Goal: Task Accomplishment & Management: Manage account settings

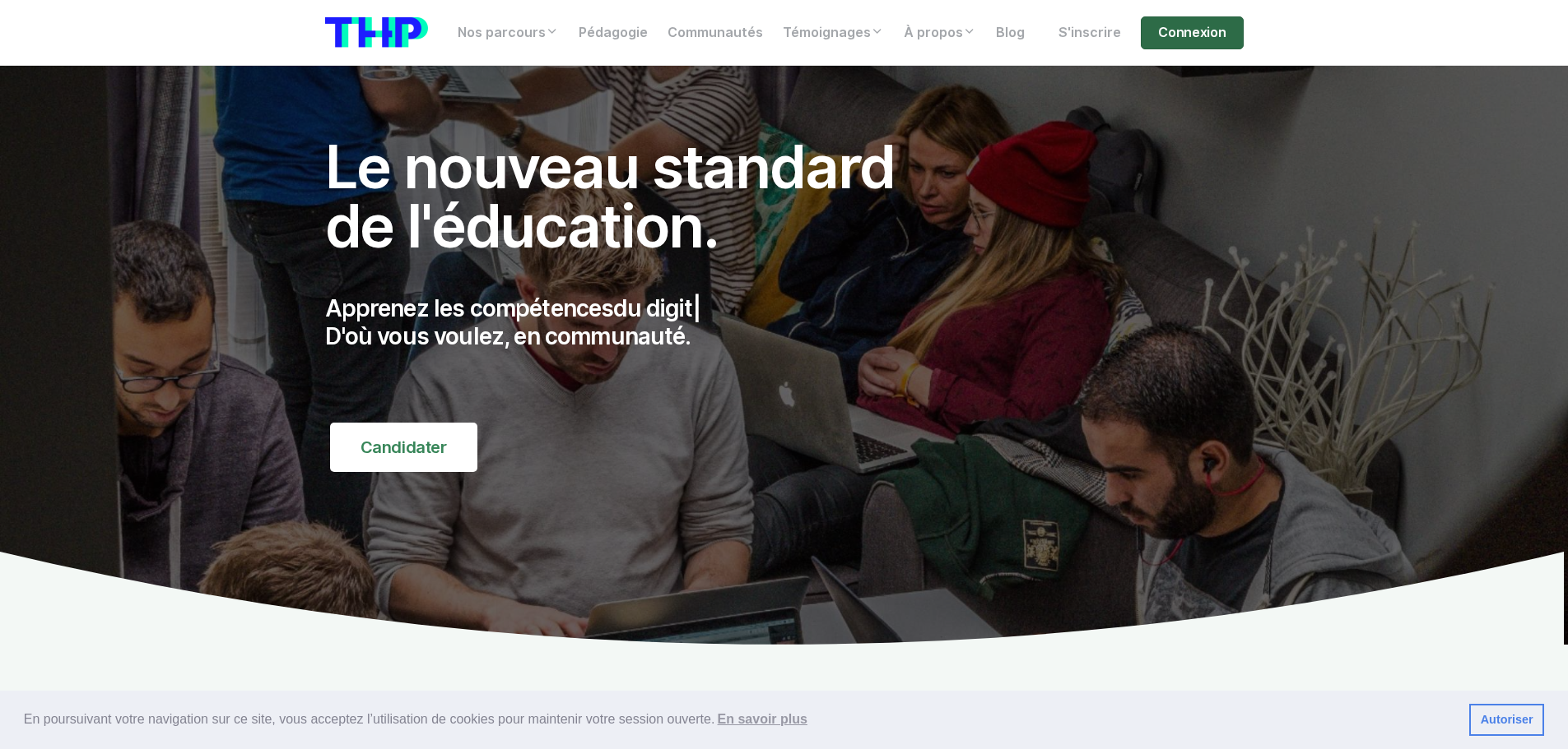
click at [1207, 40] on link "Connexion" at bounding box center [1191, 33] width 102 height 33
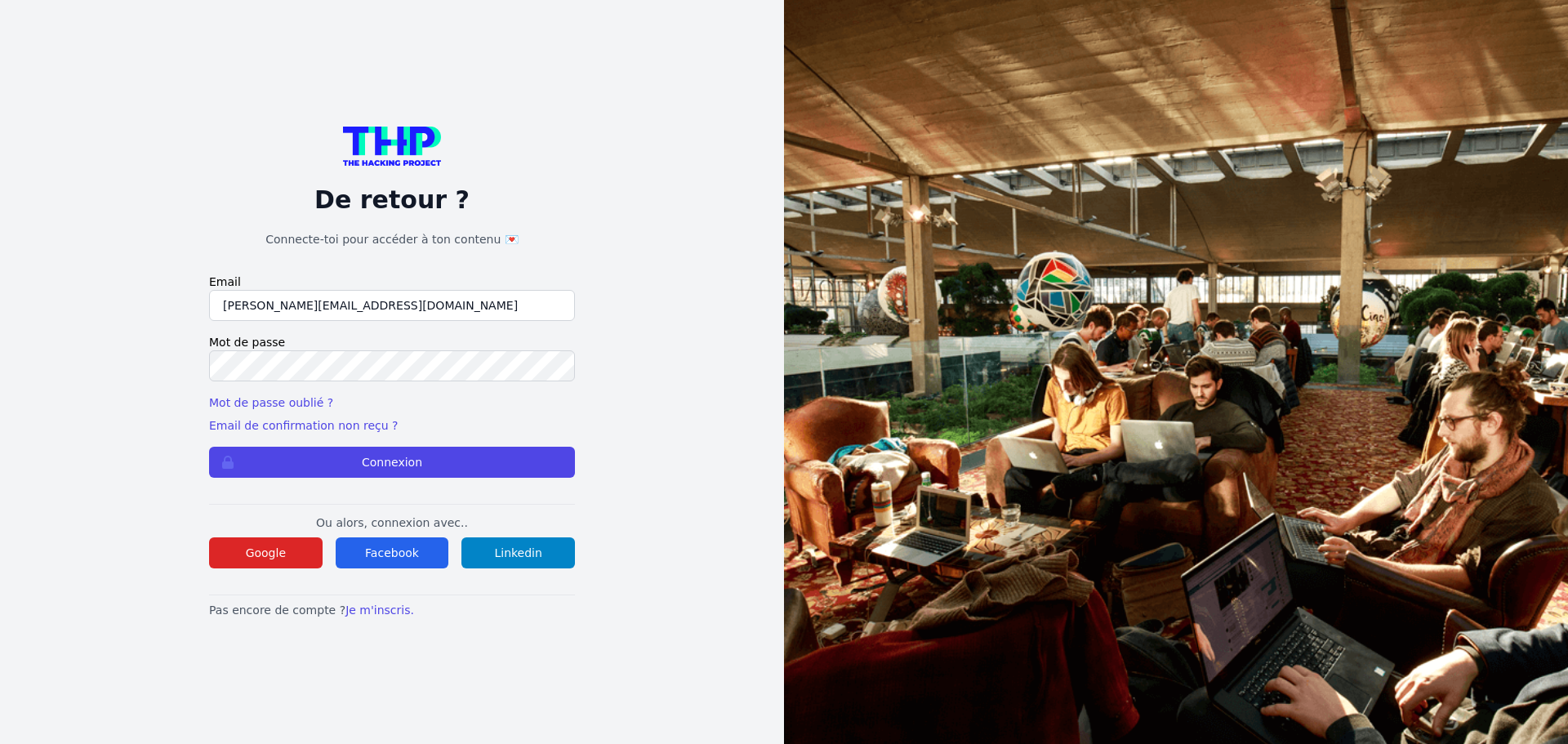
drag, startPoint x: 399, startPoint y: 303, endPoint x: 114, endPoint y: 305, distance: 285.0
click at [115, 305] on div "De retour ? Connecte-toi pour accéder à ton contenu 💌 Email lilian@thehackingpr…" at bounding box center [392, 372] width 679 height 744
type input "lilian.h.l.muller@gmail.com"
click at [112, 366] on div "De retour ? Connecte-toi pour accéder à ton contenu 💌 Email lilian.h.l.muller@g…" at bounding box center [392, 372] width 679 height 744
click at [209, 447] on button "Connexion" at bounding box center [392, 462] width 366 height 31
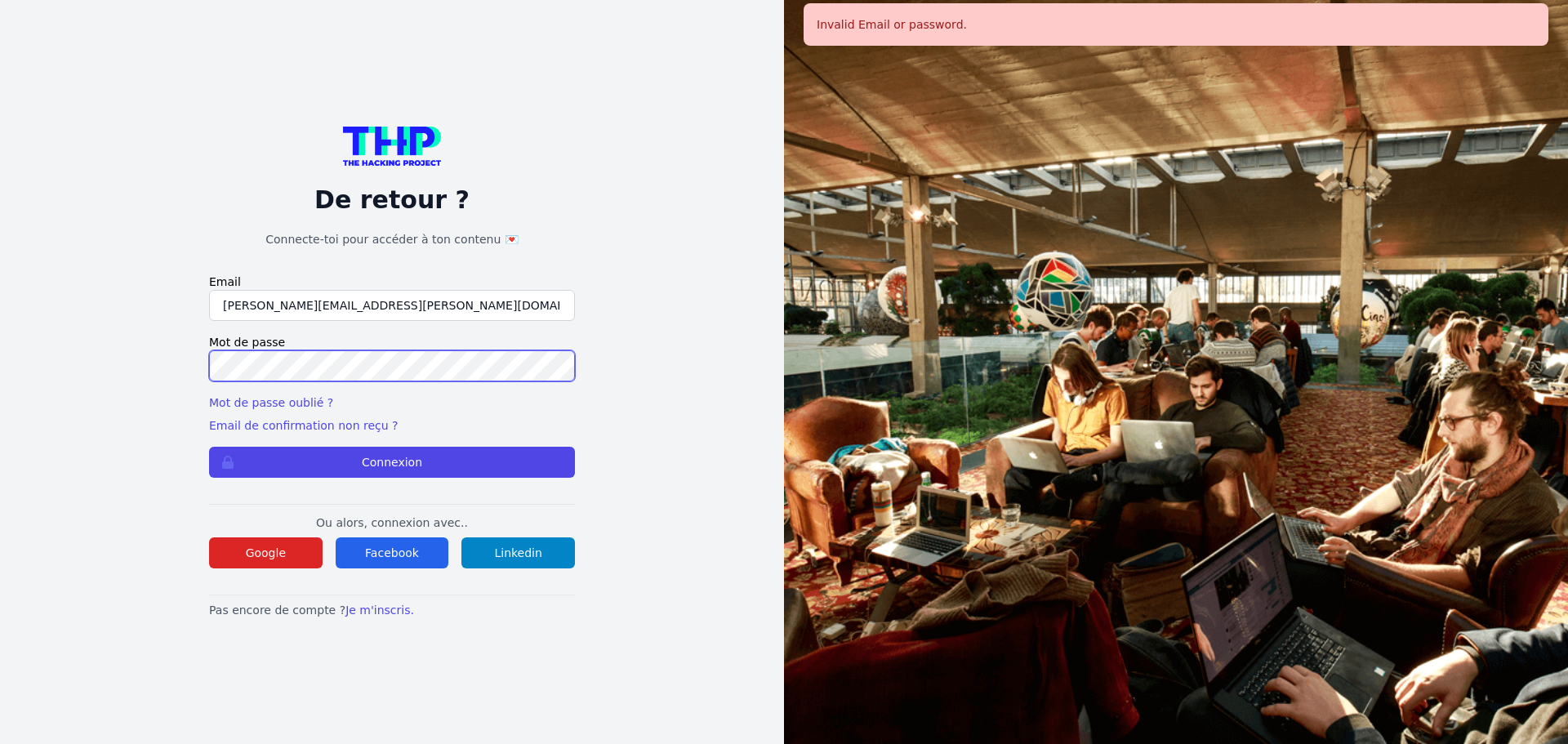
click at [209, 447] on button "Connexion" at bounding box center [392, 462] width 366 height 31
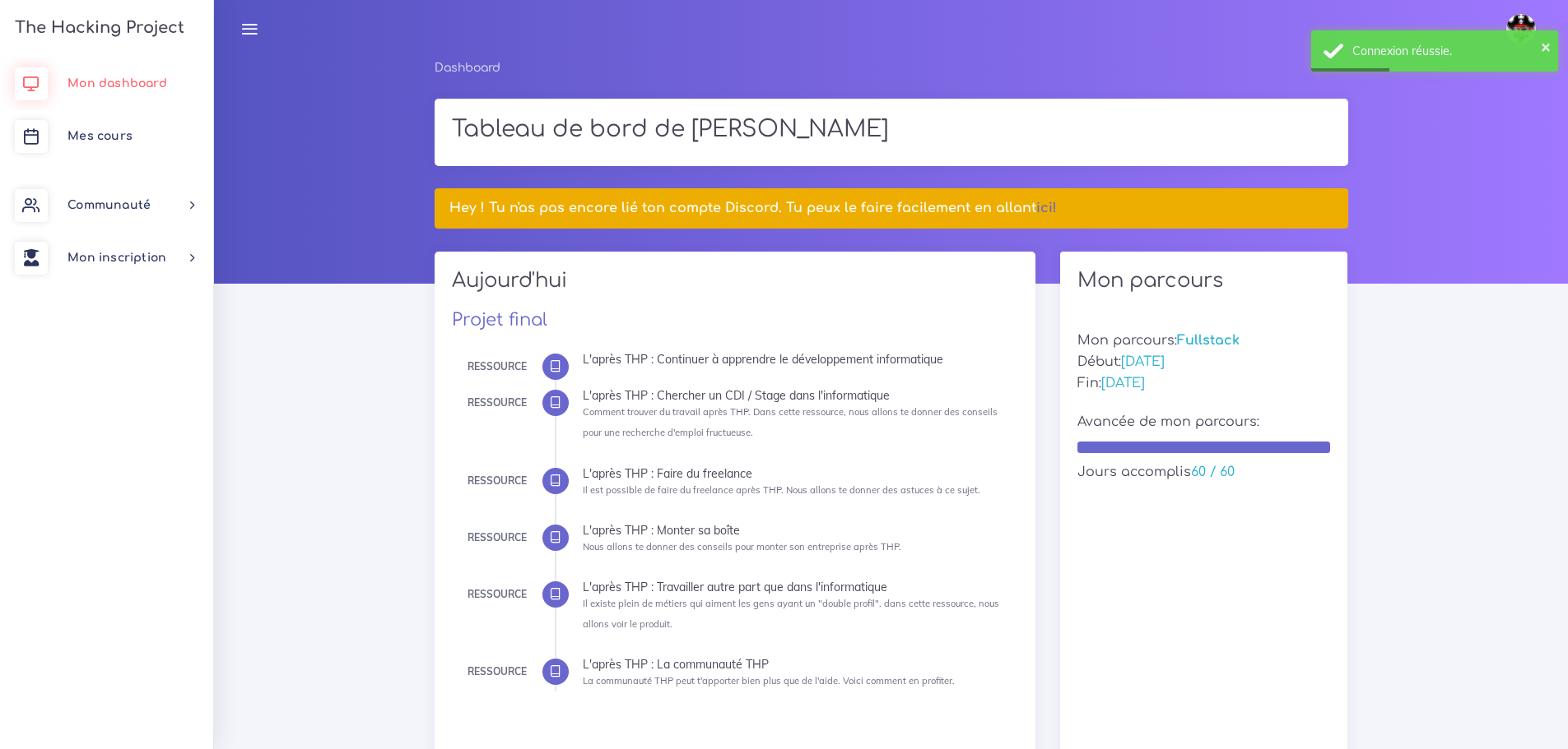
click at [107, 79] on span "Mon dashboard" at bounding box center [117, 83] width 100 height 12
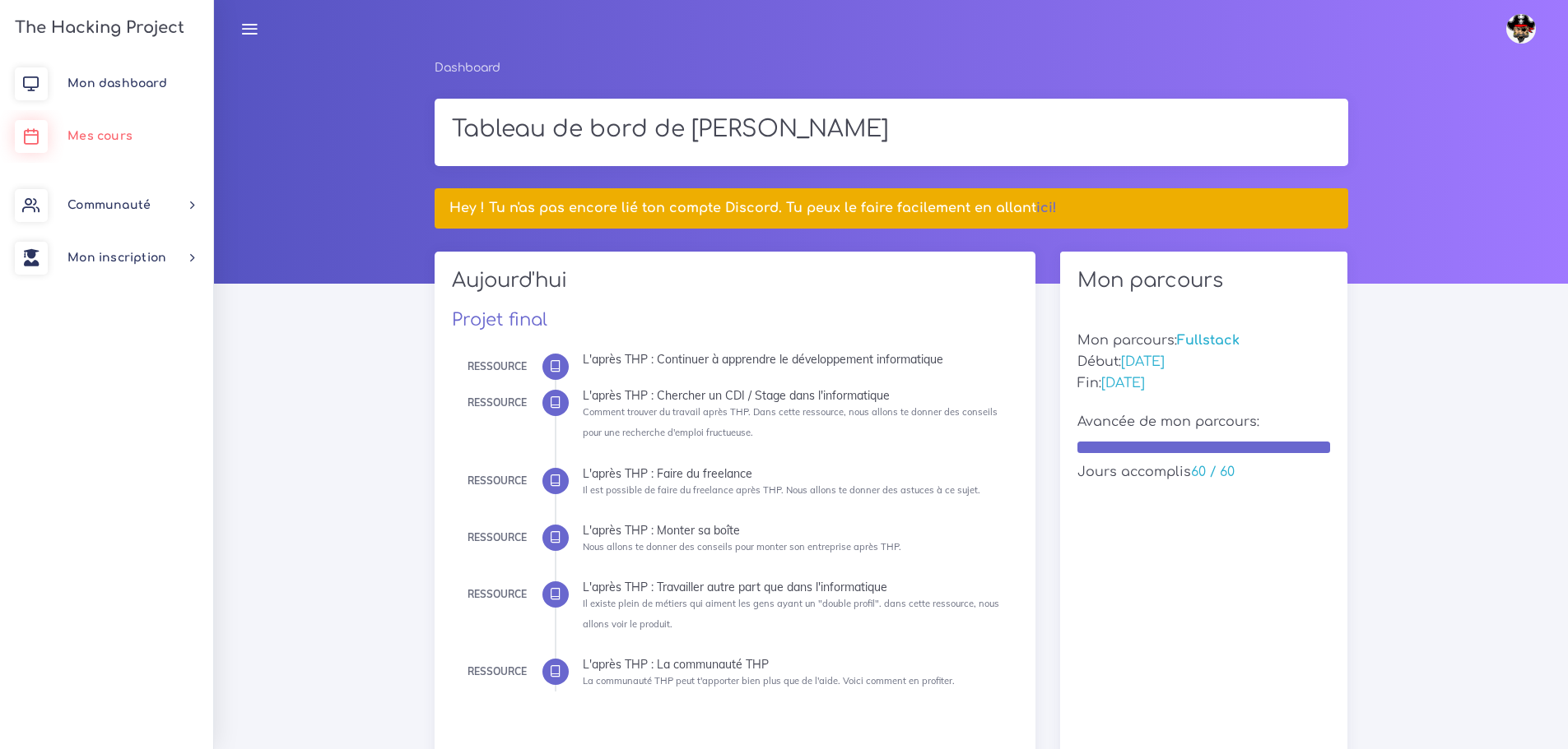
click at [98, 138] on span "Mes cours" at bounding box center [100, 136] width 65 height 12
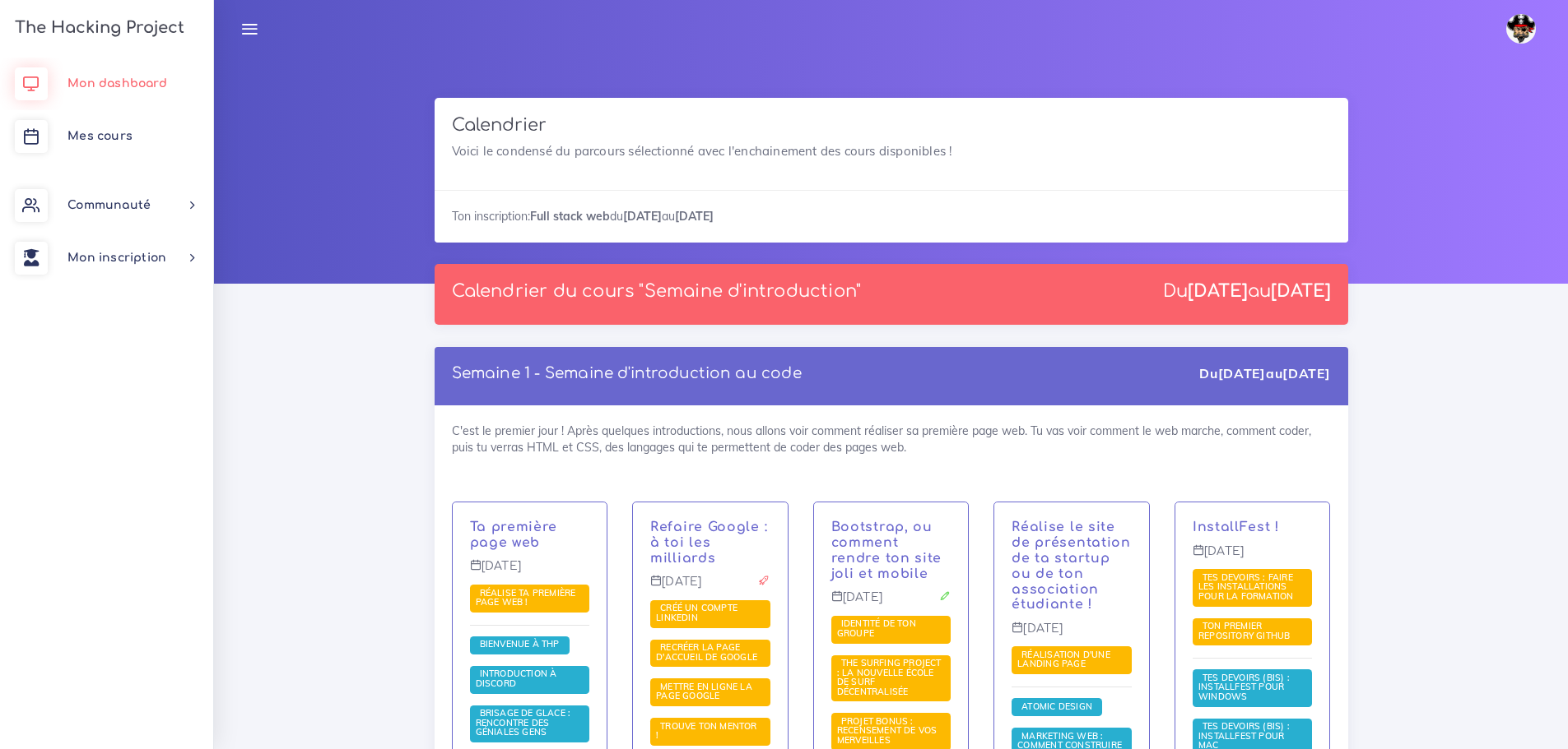
click at [115, 88] on span "Mon dashboard" at bounding box center [117, 83] width 100 height 12
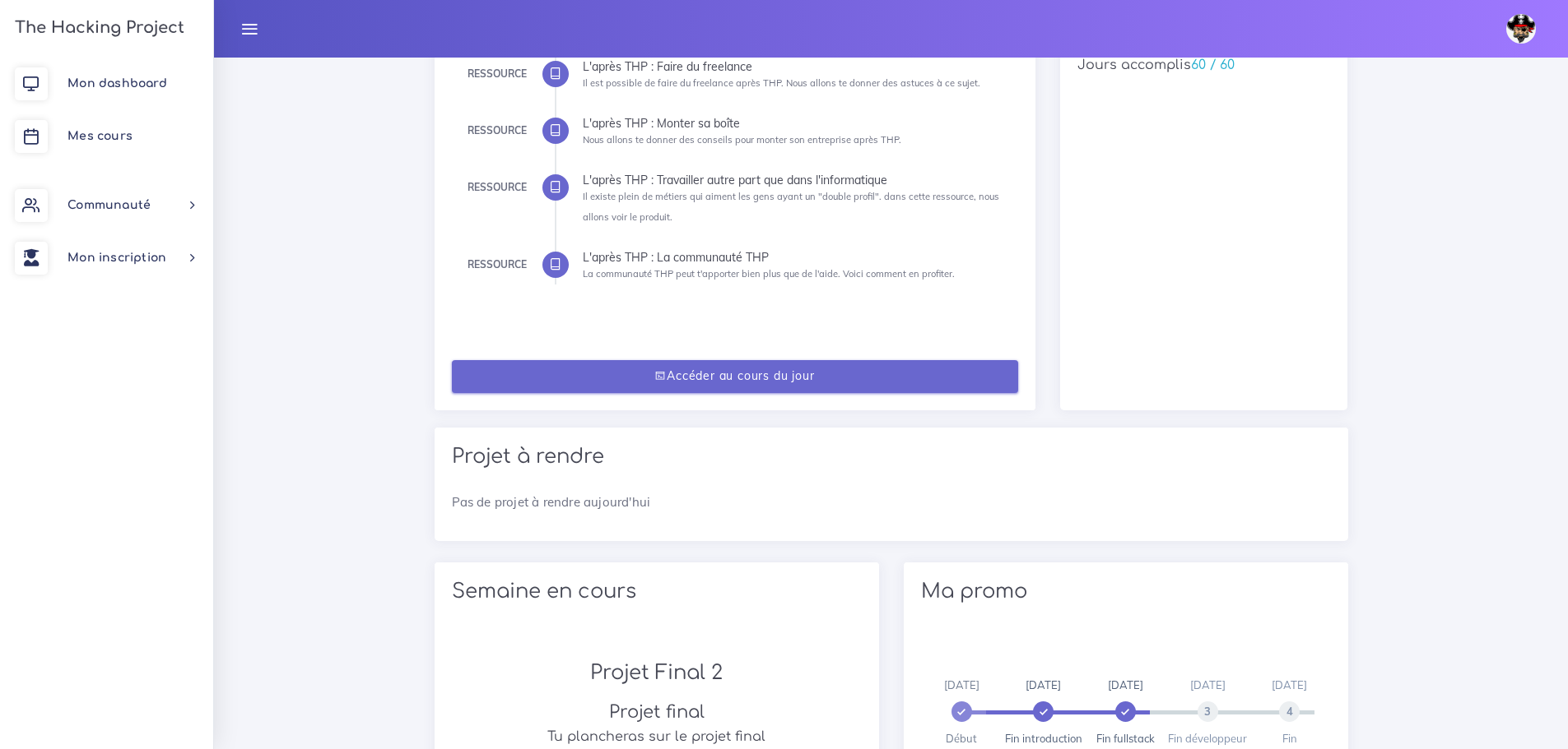
scroll to position [411, 0]
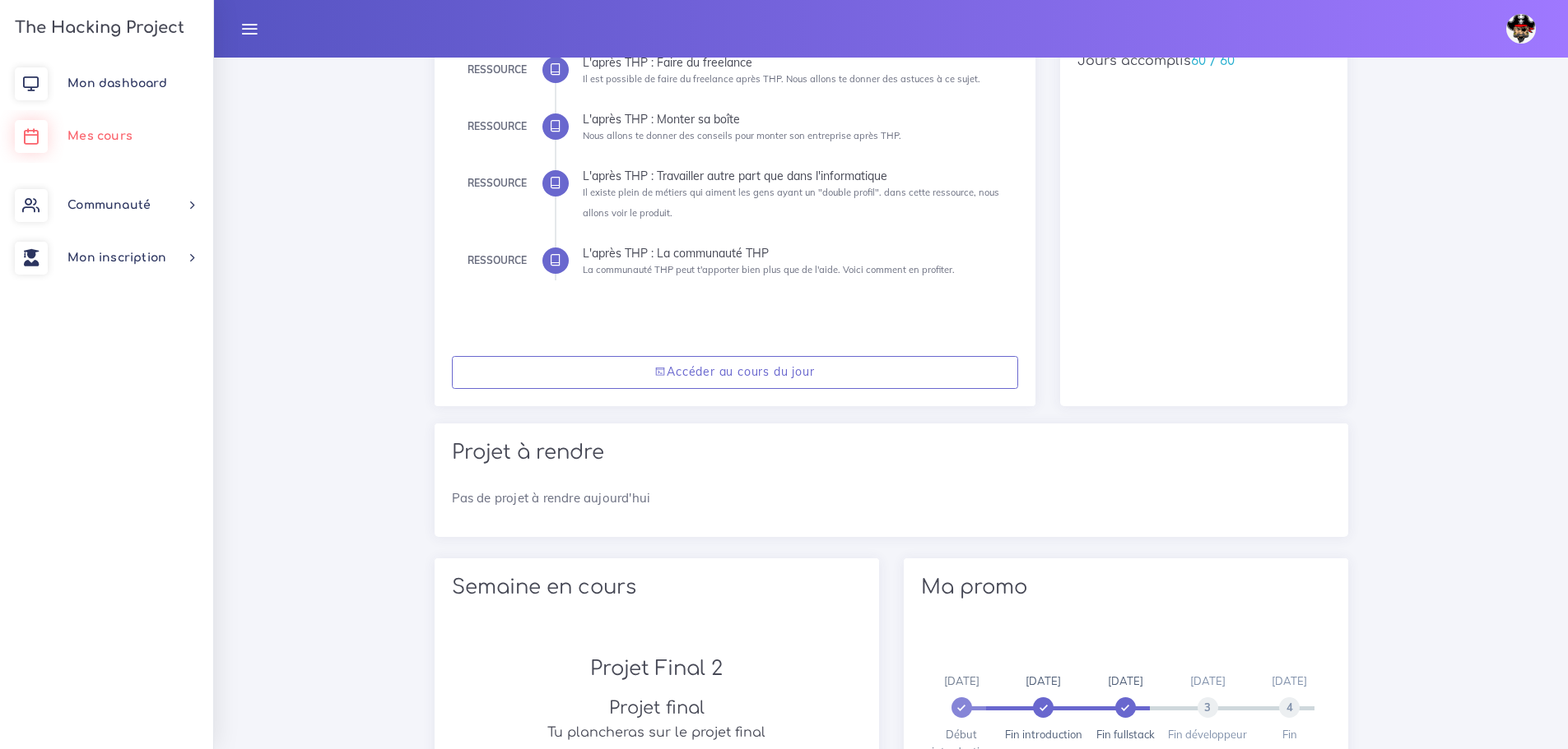
click at [91, 144] on link "Mes cours" at bounding box center [106, 136] width 213 height 53
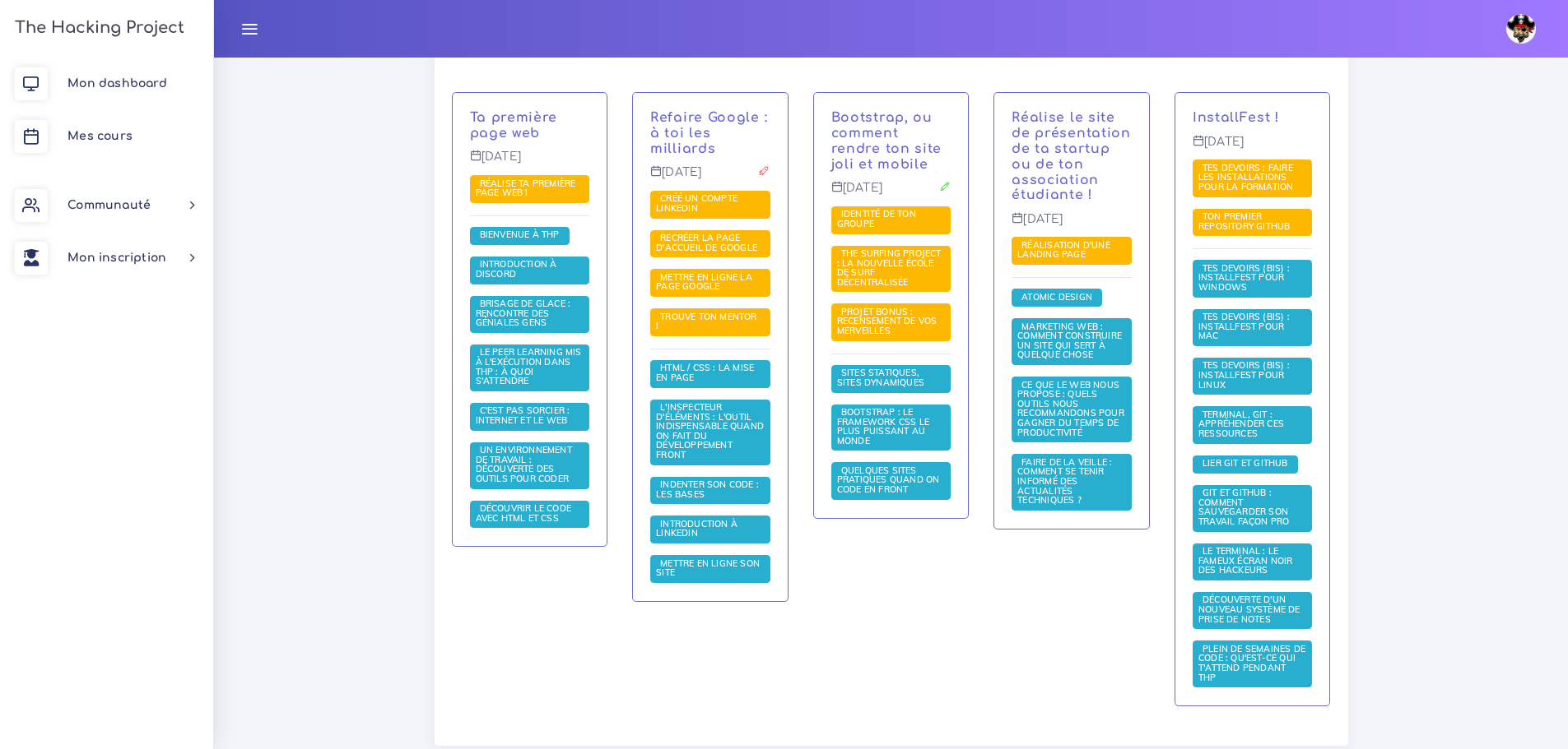
scroll to position [411, 0]
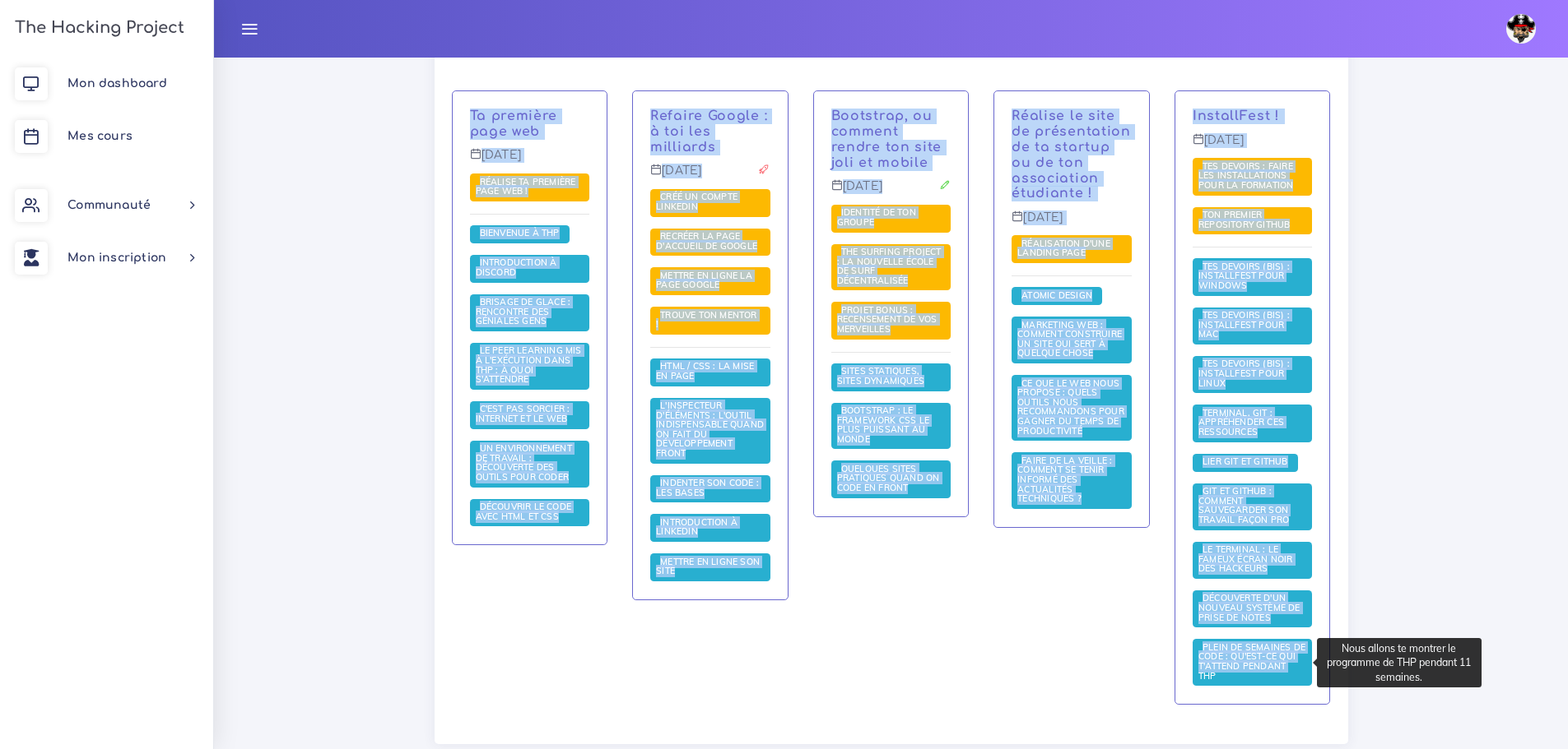
drag, startPoint x: 451, startPoint y: 104, endPoint x: 1294, endPoint y: 671, distance: 1015.9
click at [1294, 671] on div "Ta première page web [DATE] Réalise ta première page web ! Bienvenue à [GEOGRAP…" at bounding box center [892, 408] width 904 height 635
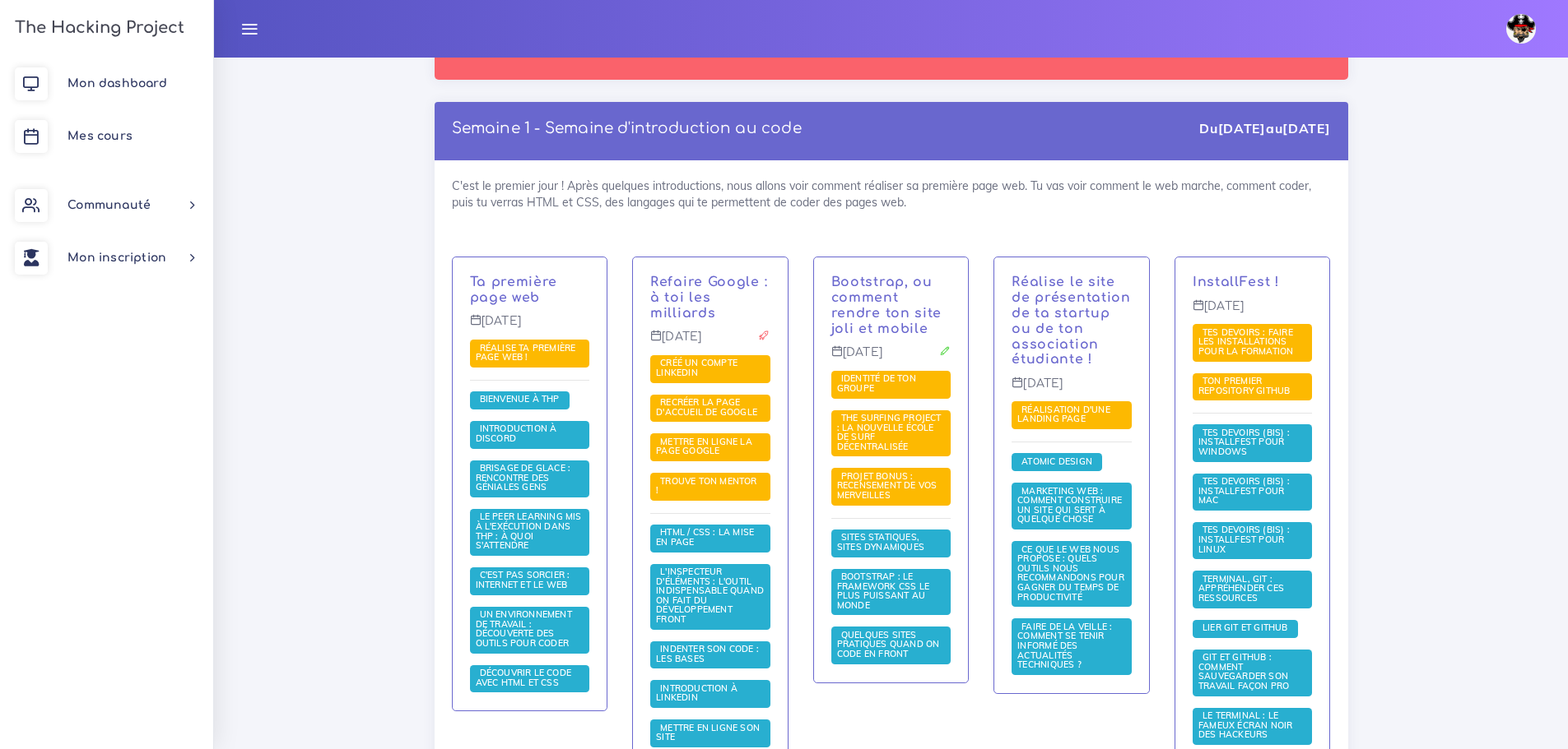
scroll to position [247, 0]
